Goal: Transaction & Acquisition: Purchase product/service

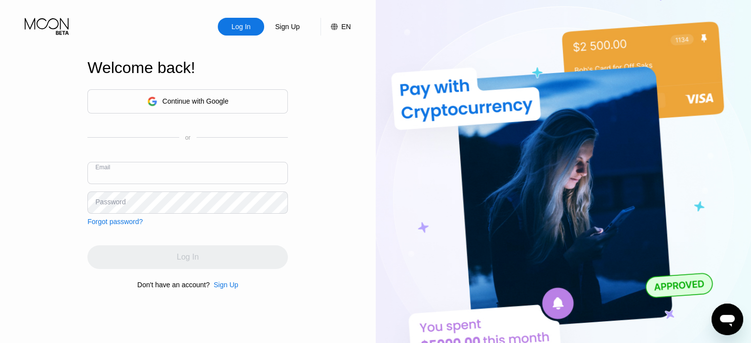
click at [203, 100] on div "Continue with Google" at bounding box center [196, 101] width 66 height 8
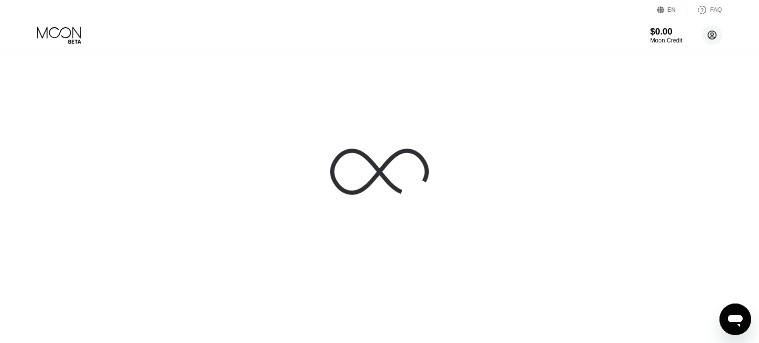
click at [712, 36] on circle at bounding box center [712, 35] width 20 height 20
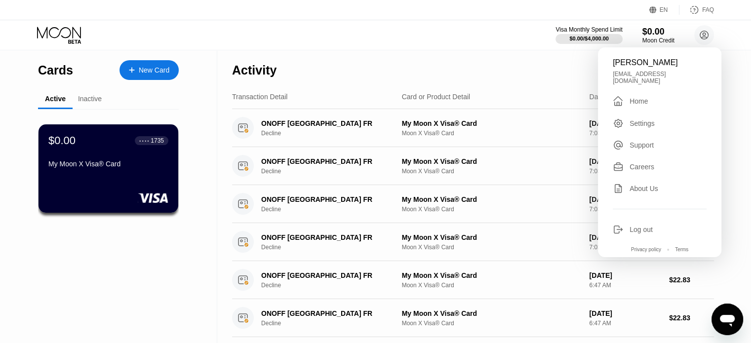
click at [640, 226] on div "Log out" at bounding box center [641, 230] width 23 height 8
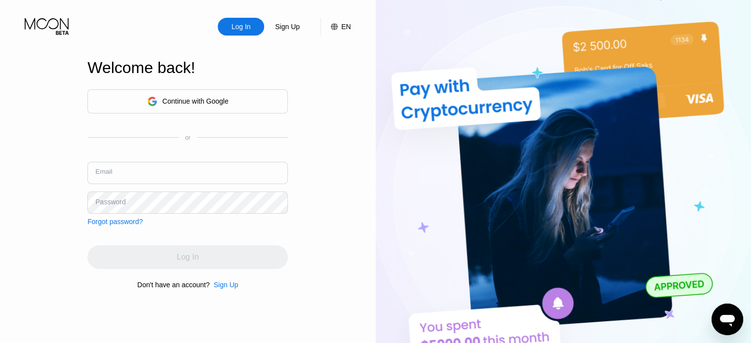
click at [122, 173] on input "text" at bounding box center [187, 173] width 201 height 22
paste input "oscargloukh94@gmail.com"
type input "oscargloukh94@gmail.com"
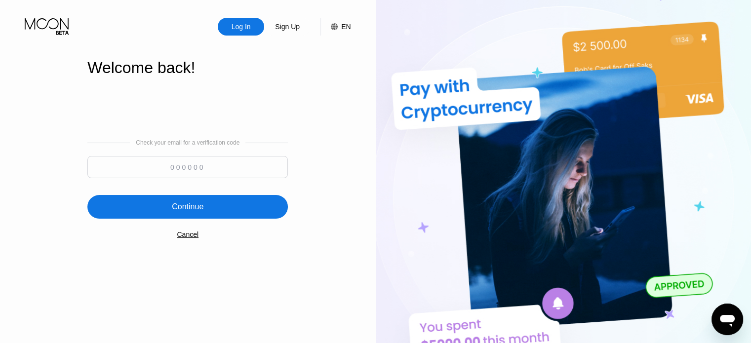
click at [217, 167] on input at bounding box center [187, 167] width 201 height 22
paste input "246329"
type input "246329"
click at [212, 203] on div "Continue" at bounding box center [187, 207] width 201 height 24
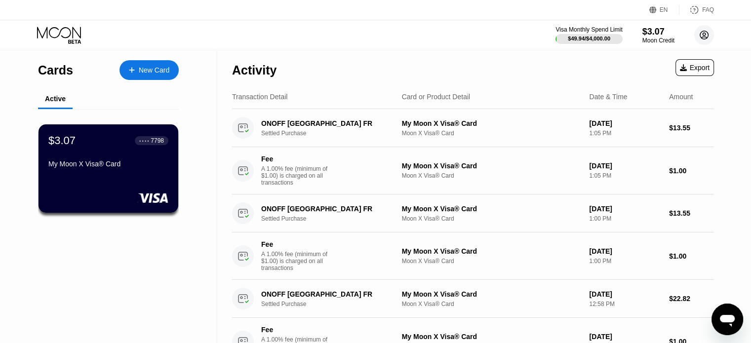
click at [702, 37] on icon at bounding box center [704, 35] width 5 height 5
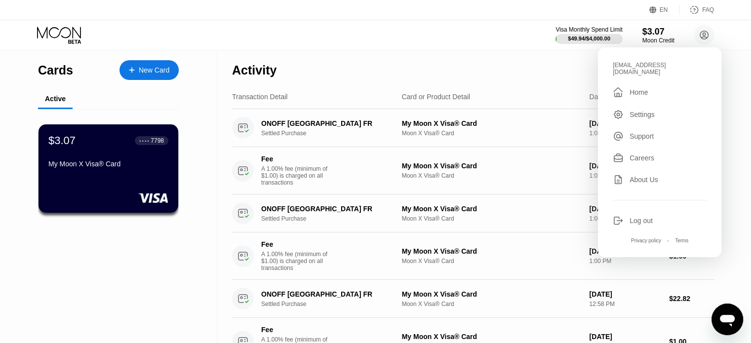
click at [636, 217] on div "Log out" at bounding box center [641, 221] width 23 height 8
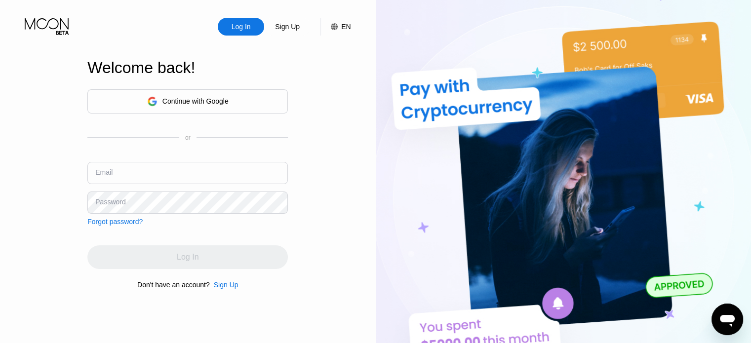
click at [182, 102] on div "Continue with Google" at bounding box center [196, 101] width 66 height 8
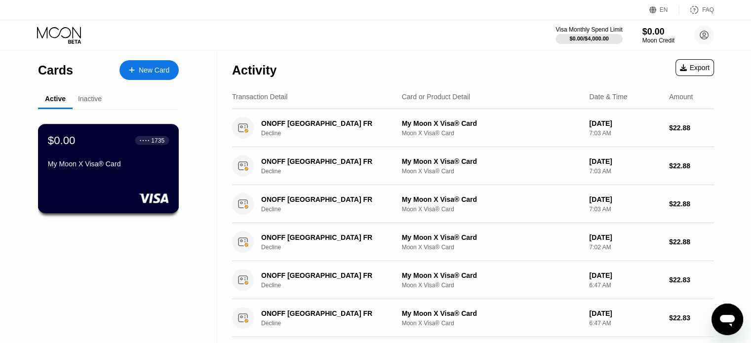
click at [128, 178] on div "$0.00 ● ● ● ● 1735 My Moon X Visa® Card" at bounding box center [108, 168] width 141 height 89
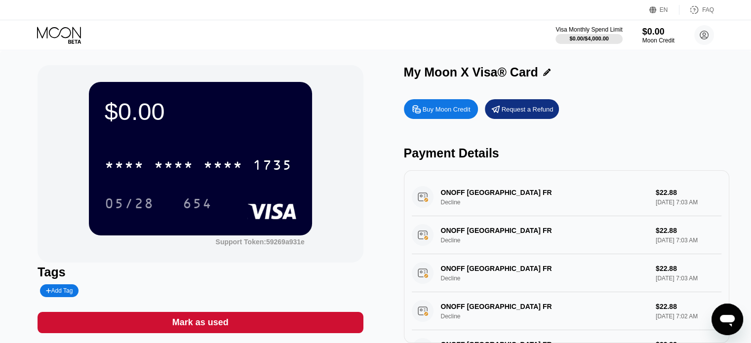
click at [448, 108] on div "Buy Moon Credit" at bounding box center [447, 109] width 48 height 8
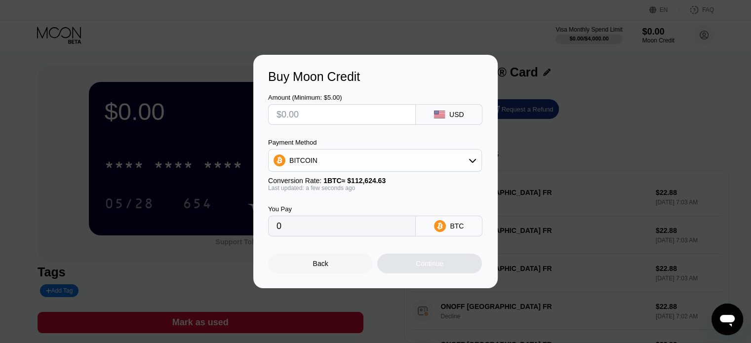
click at [348, 120] on input "text" at bounding box center [342, 115] width 131 height 20
type input "$5"
type input "0.00004440"
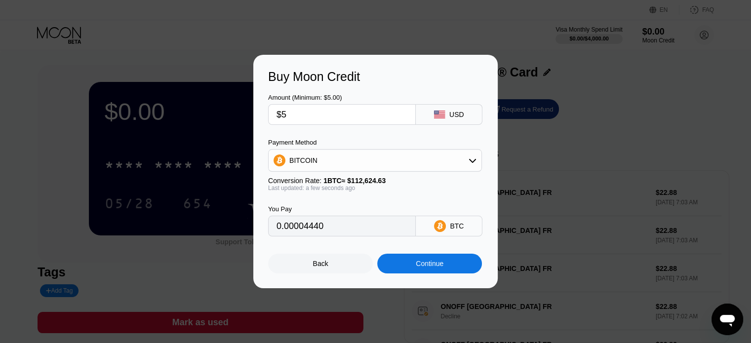
type input "$50"
type input "0.00044396"
type input "$5"
type input "0.00004440"
type input "0"
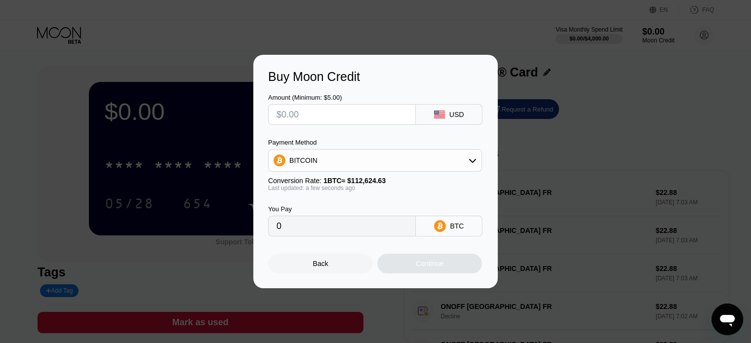
type input "$4"
type input "0.00003552"
type input "$48"
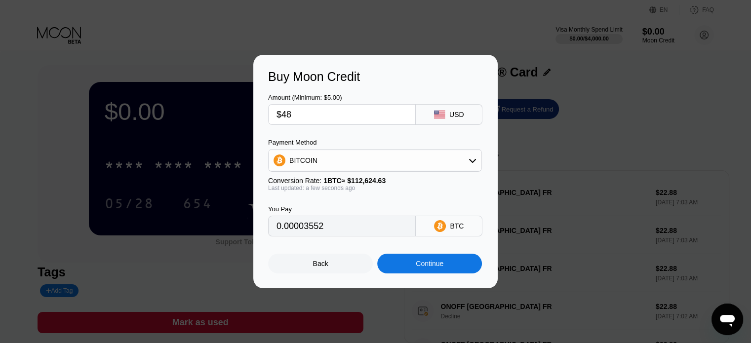
type input "0.00042620"
type input "$48"
click at [382, 164] on div "BITCOIN" at bounding box center [375, 161] width 213 height 20
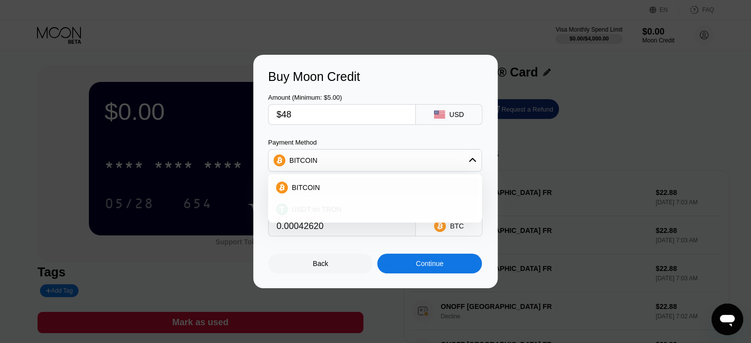
click at [323, 213] on span "USDT on TRON" at bounding box center [317, 209] width 50 height 8
type input "48.48"
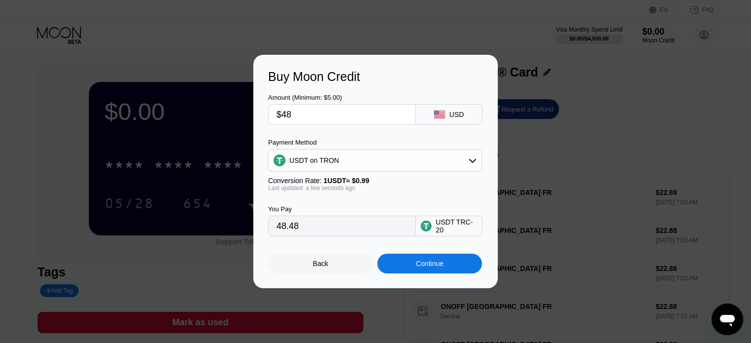
click at [441, 268] on div "Continue" at bounding box center [430, 264] width 28 height 8
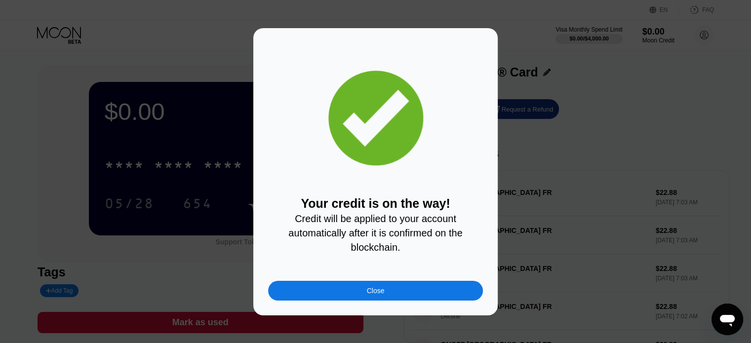
click at [407, 296] on div "Close" at bounding box center [375, 291] width 215 height 20
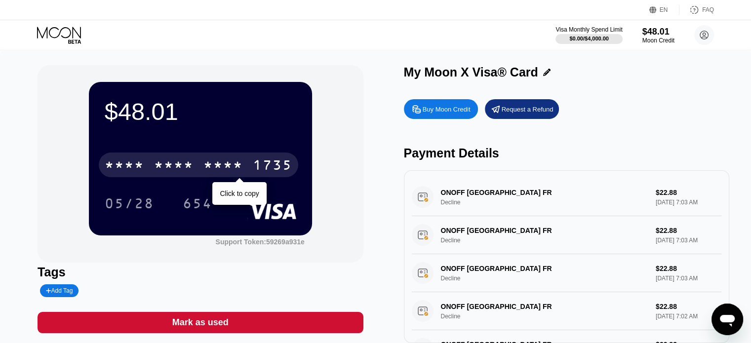
click at [174, 161] on div "* * * *" at bounding box center [174, 167] width 40 height 16
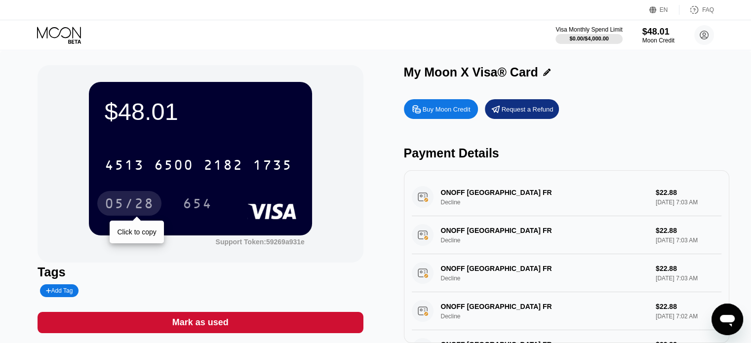
click at [130, 203] on div "05/28" at bounding box center [129, 205] width 49 height 16
